Goal: Contribute content: Add original content to the website for others to see

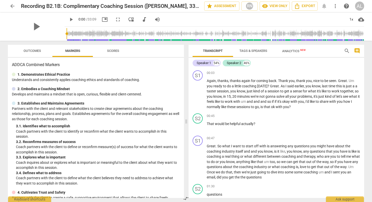
click at [360, 8] on div "AL" at bounding box center [359, 6] width 9 height 9
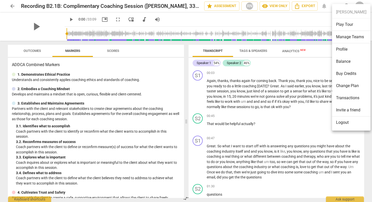
click at [11, 5] on div at bounding box center [186, 101] width 372 height 202
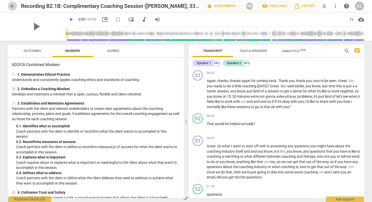
click at [13, 6] on span "arrow_back" at bounding box center [12, 6] width 6 height 6
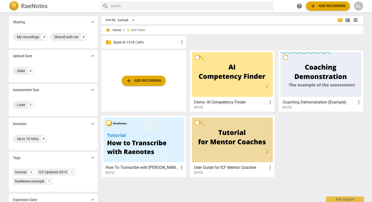
click at [306, 74] on div at bounding box center [321, 74] width 81 height 45
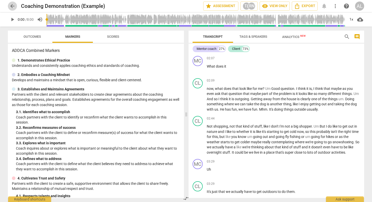
click at [13, 7] on span "arrow_back" at bounding box center [12, 6] width 6 height 6
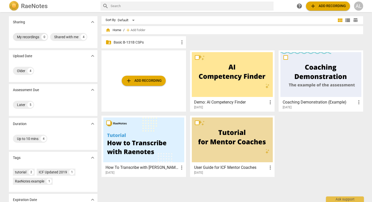
click at [25, 37] on div "My recordings" at bounding box center [28, 36] width 22 height 5
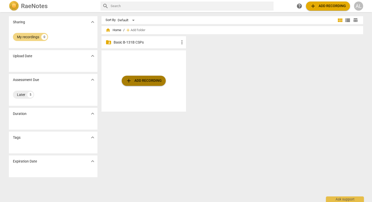
click at [136, 83] on span "add Add recording" at bounding box center [144, 81] width 36 height 6
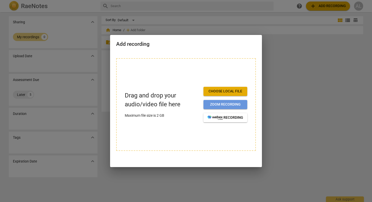
click at [225, 103] on span "Zoom recording" at bounding box center [226, 104] width 36 height 5
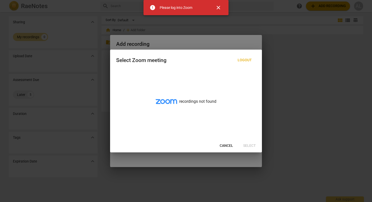
click at [227, 146] on span "Cancel" at bounding box center [226, 145] width 13 height 5
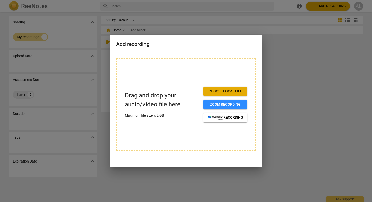
click at [219, 90] on span "Choose local file" at bounding box center [226, 91] width 36 height 5
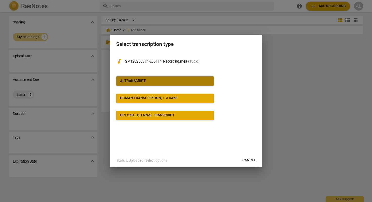
click at [174, 81] on span "AI Transcript" at bounding box center [165, 81] width 90 height 5
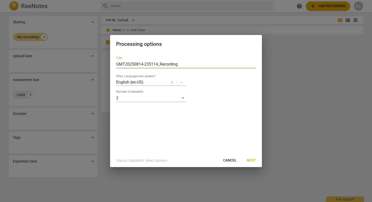
drag, startPoint x: 185, startPoint y: 65, endPoint x: 115, endPoint y: 58, distance: 70.2
click at [115, 58] on div "Title GMT20250814-235114_Recording What Language was spoken? English (en-US) Nu…" at bounding box center [186, 103] width 152 height 102
click at [143, 65] on input "Ann Lipscomb Basic B131 CSP #1" at bounding box center [186, 64] width 140 height 8
click at [167, 64] on input "Ann Lipscomb - Basic B131 CSP #1" at bounding box center [186, 64] width 140 height 8
type input "Ann Lipscomb - Basic B131 - CSP #1"
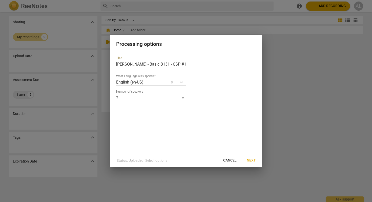
click at [252, 163] on span "Next" at bounding box center [251, 160] width 9 height 5
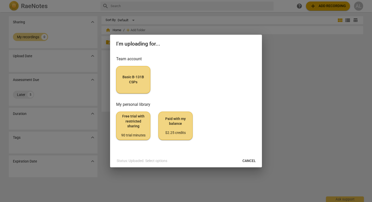
click at [142, 82] on span "Basic B-131B CSPs" at bounding box center [134, 80] width 26 height 10
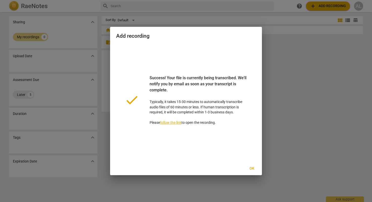
click at [253, 168] on span "Ok" at bounding box center [252, 168] width 8 height 5
